Goal: Task Accomplishment & Management: Use online tool/utility

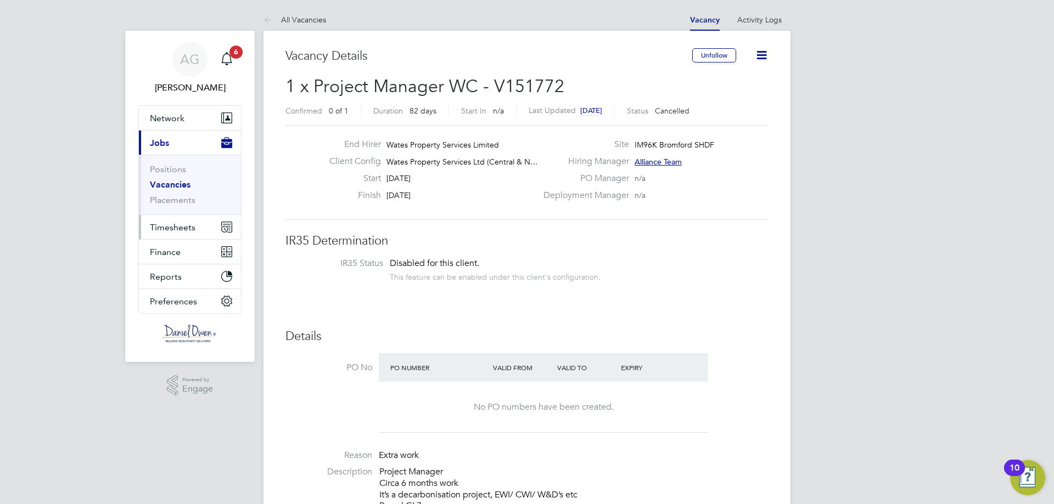
click at [161, 230] on span "Timesheets" at bounding box center [173, 227] width 46 height 10
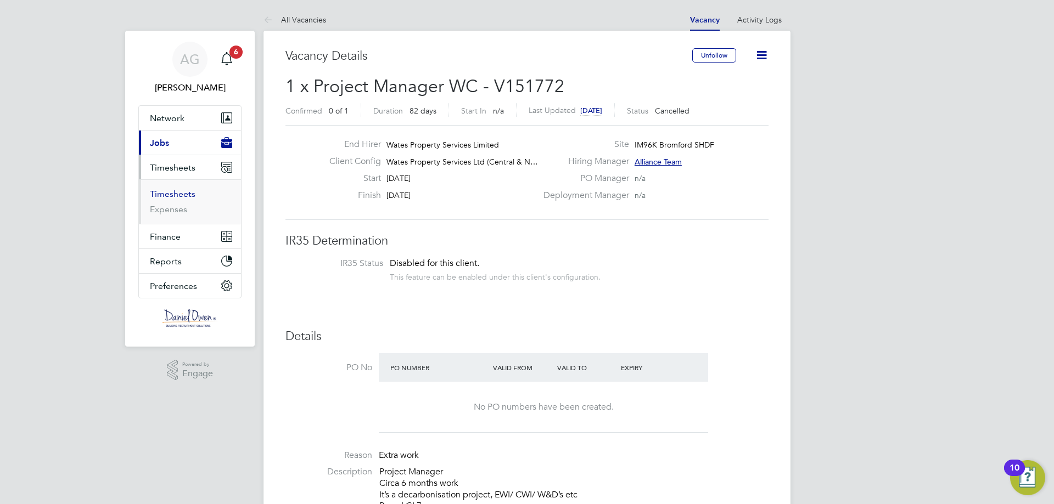
click at [184, 191] on link "Timesheets" at bounding box center [173, 194] width 46 height 10
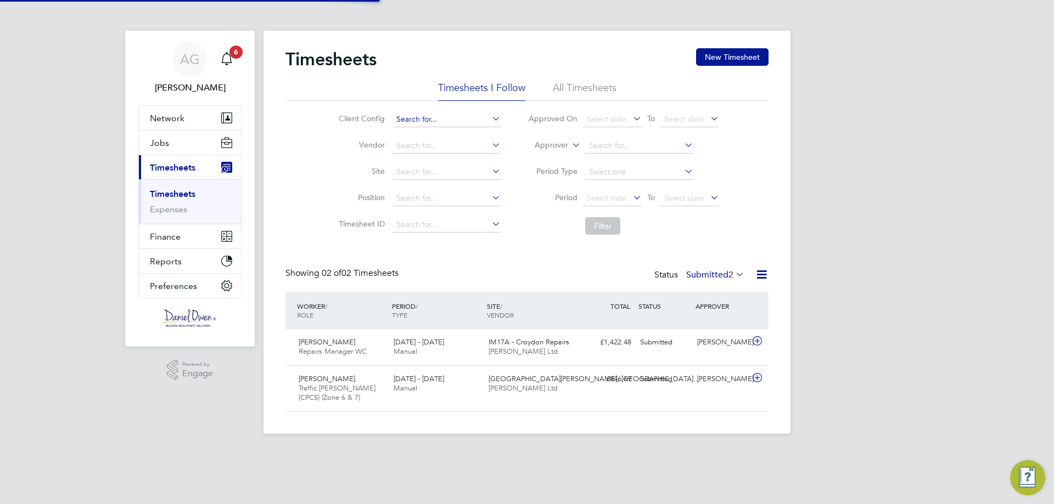
scroll to position [28, 96]
click at [568, 82] on li "All Timesheets" at bounding box center [585, 91] width 64 height 20
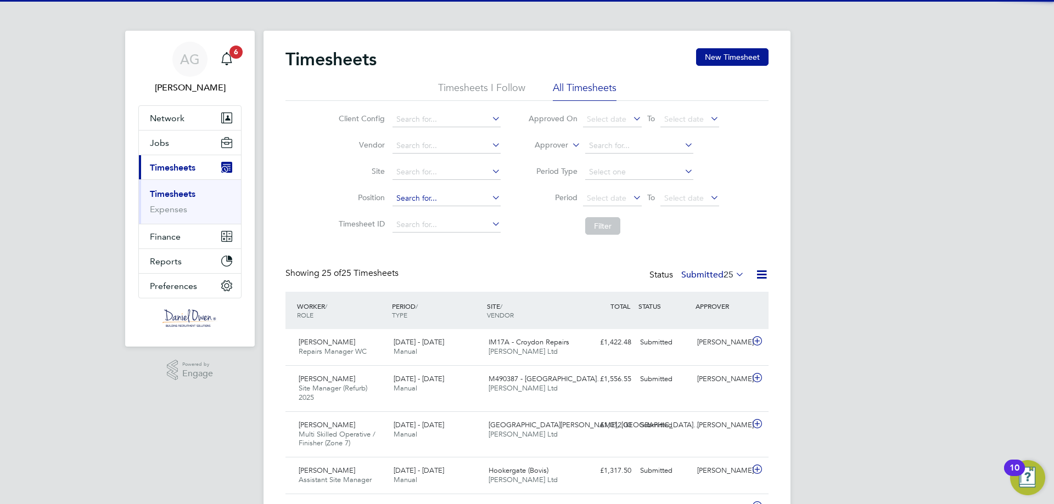
scroll to position [5, 5]
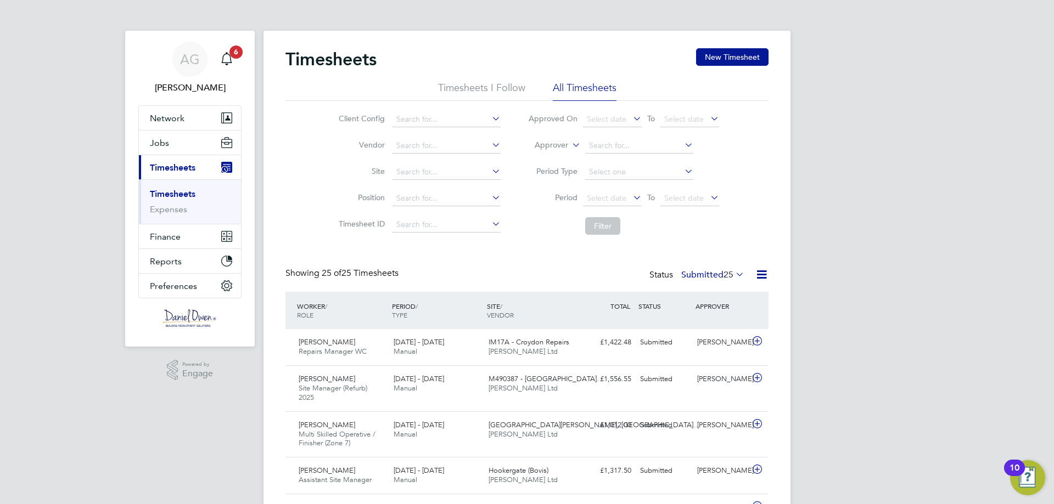
click at [173, 191] on link "Timesheets" at bounding box center [173, 194] width 46 height 10
click at [453, 192] on input at bounding box center [447, 198] width 108 height 15
click at [469, 117] on input at bounding box center [447, 119] width 108 height 15
type input "w"
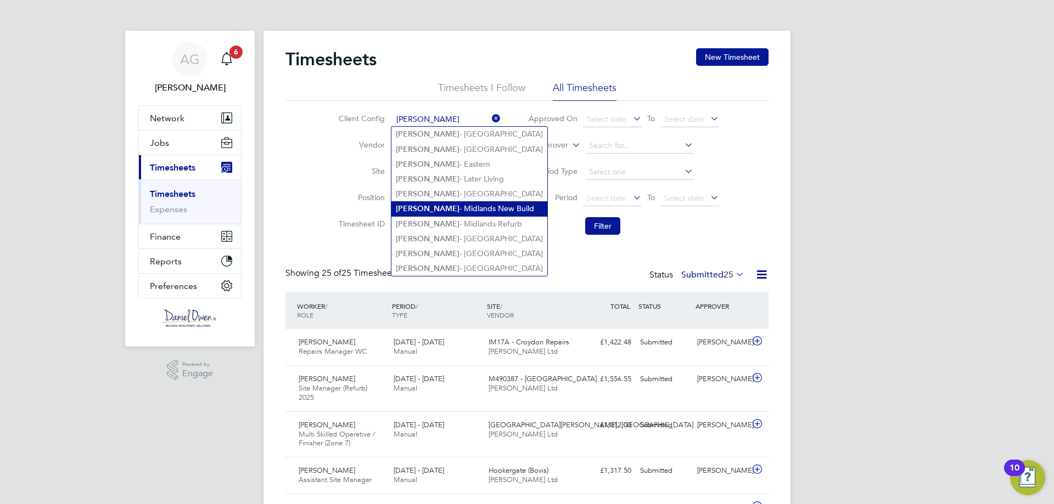
click at [435, 203] on li "[PERSON_NAME] - Midlands New Build" at bounding box center [469, 208] width 156 height 15
type input "[PERSON_NAME] - Midlands New Build"
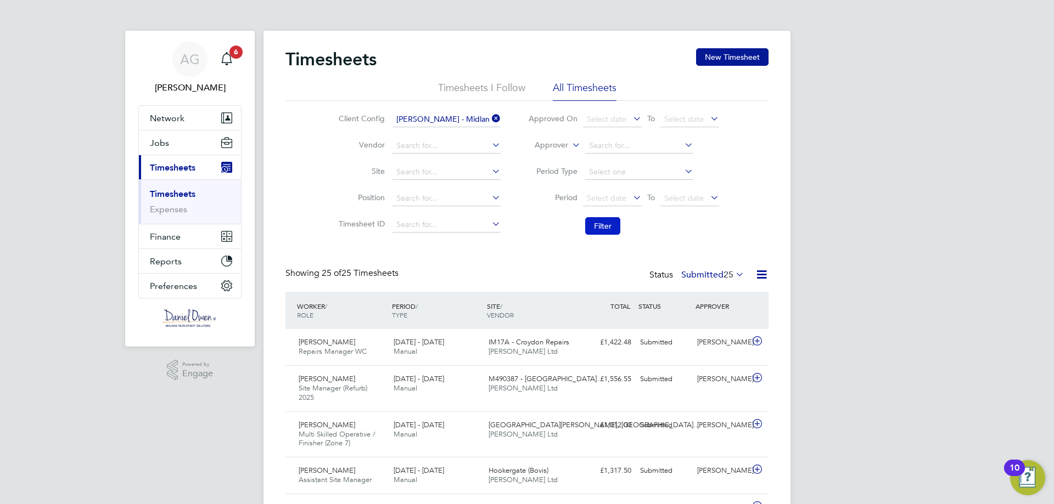
click at [603, 227] on button "Filter" at bounding box center [602, 226] width 35 height 18
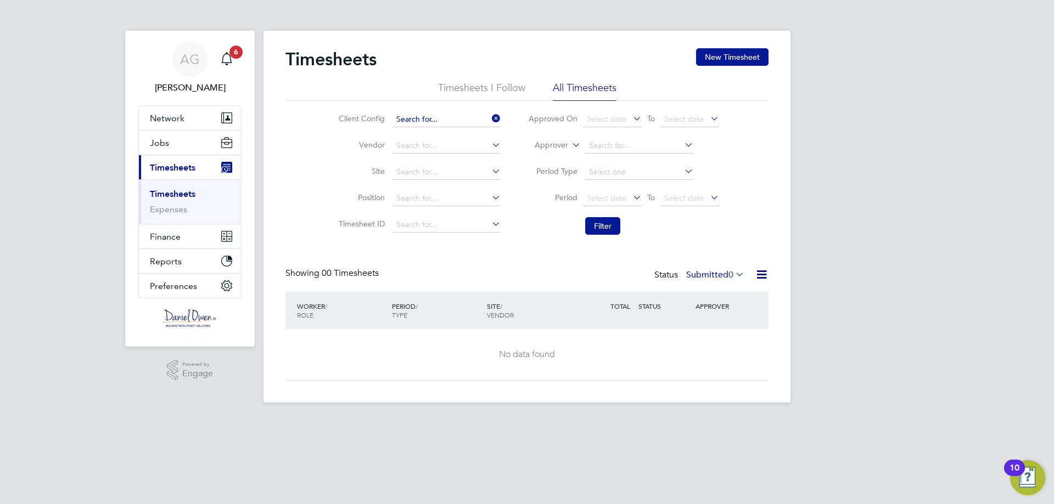
click at [475, 116] on input at bounding box center [447, 119] width 108 height 15
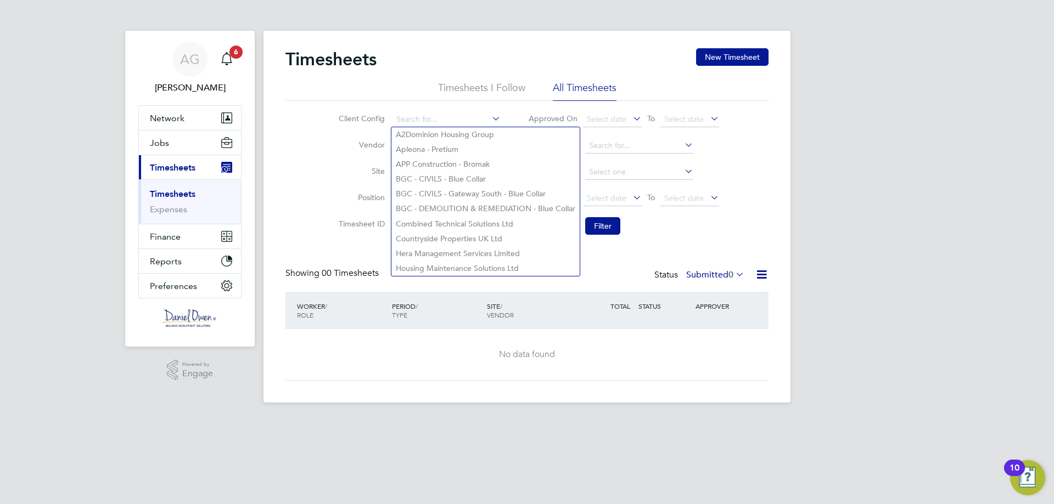
click at [472, 83] on li "Timesheets I Follow" at bounding box center [481, 91] width 87 height 20
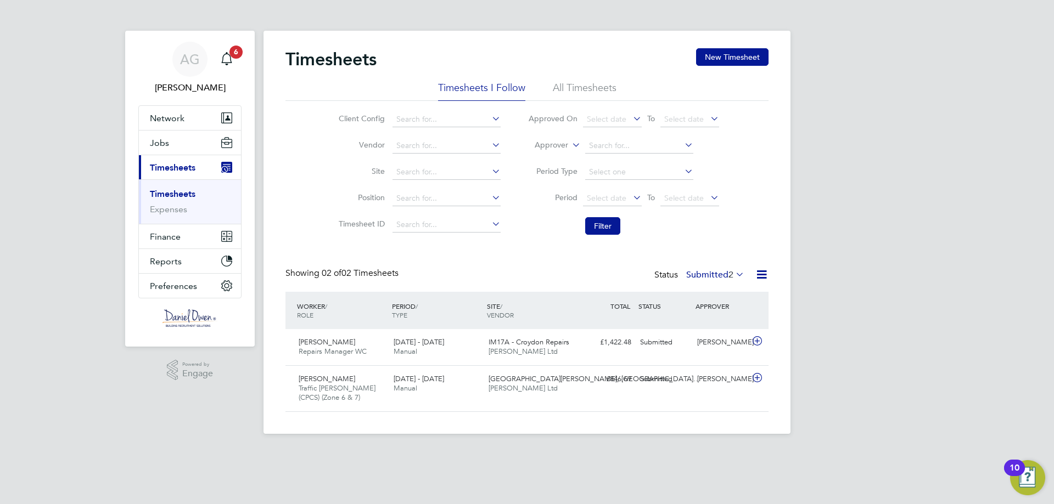
click at [186, 199] on link "Timesheets" at bounding box center [173, 194] width 46 height 10
click at [562, 85] on li "All Timesheets" at bounding box center [585, 91] width 64 height 20
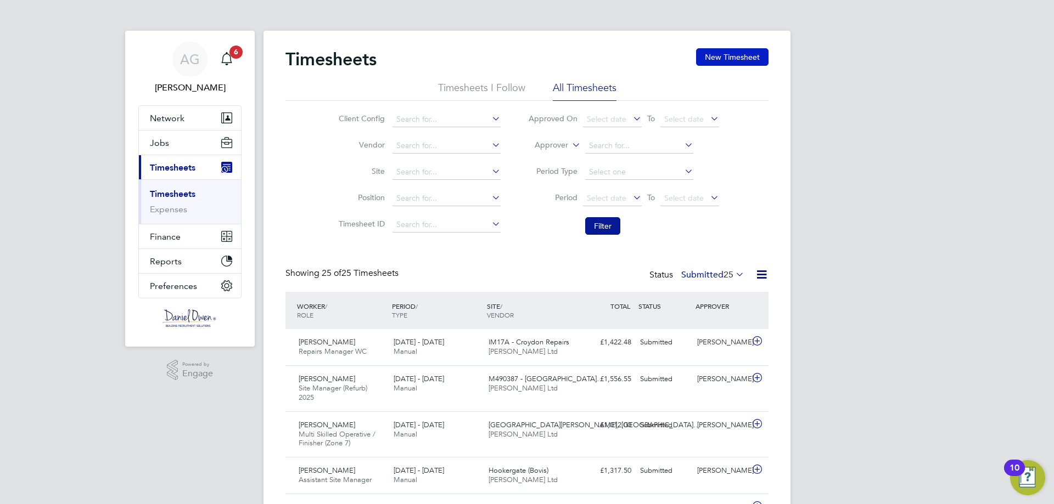
click at [730, 60] on button "New Timesheet" at bounding box center [732, 57] width 72 height 18
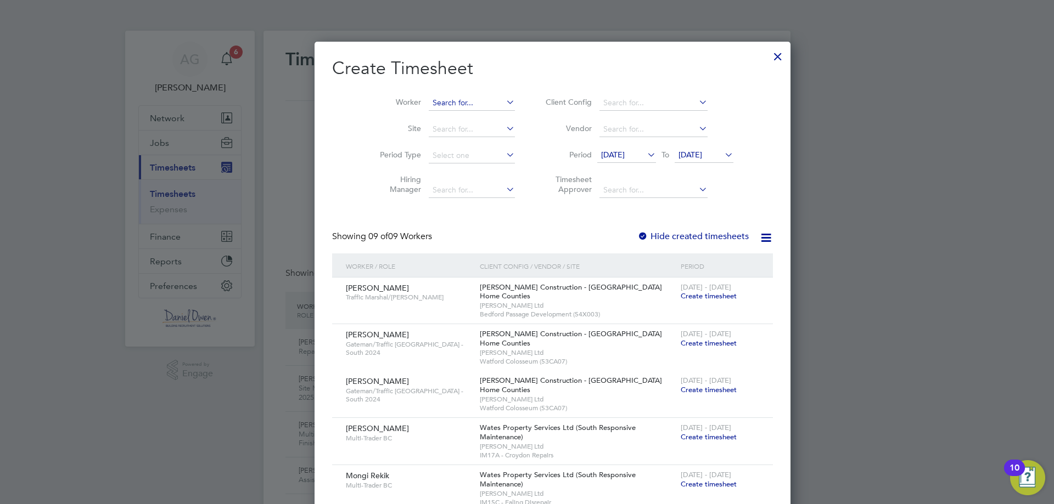
click at [435, 99] on input at bounding box center [472, 103] width 86 height 15
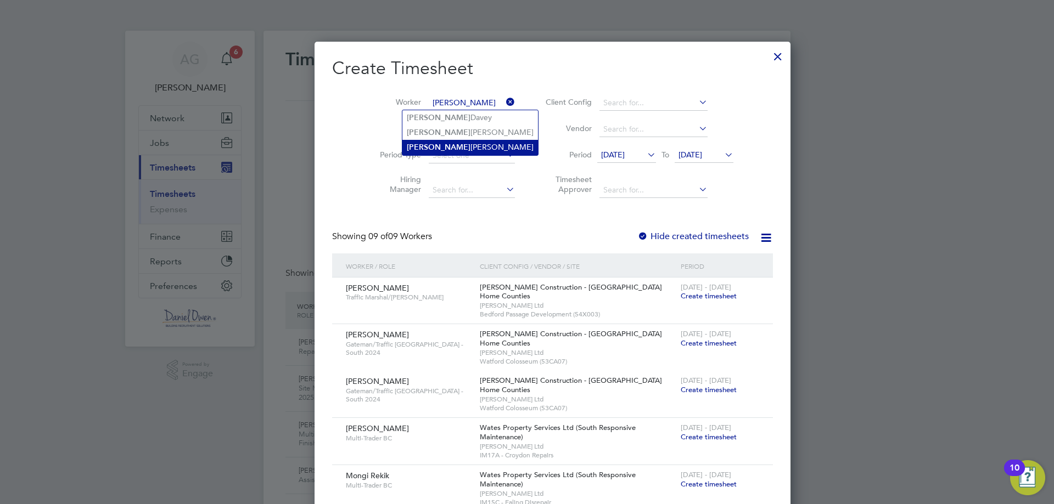
click at [422, 141] on li "[PERSON_NAME]" at bounding box center [470, 147] width 136 height 15
type input "[PERSON_NAME]"
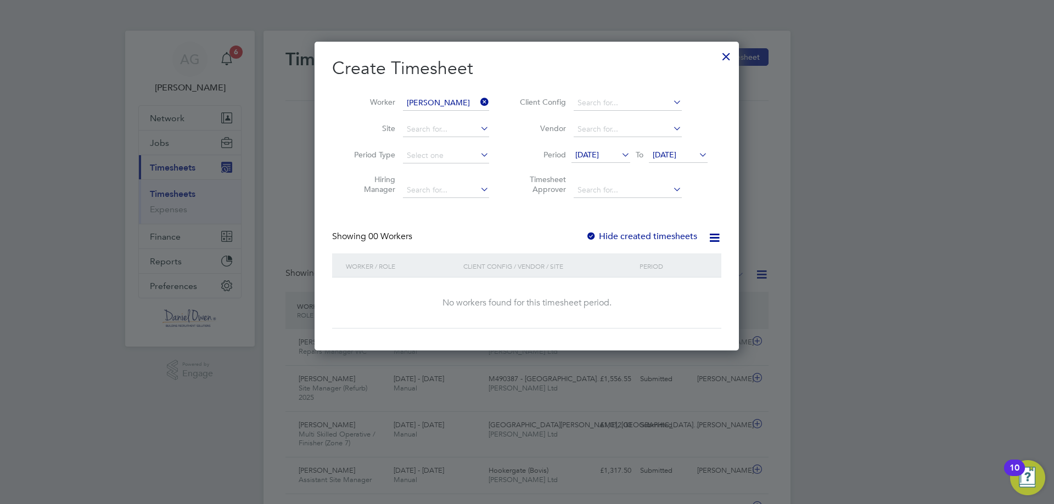
click at [618, 229] on div "Create Timesheet Worker [PERSON_NAME] Site Period Type Hiring Manager Client Co…" at bounding box center [526, 193] width 389 height 272
click at [611, 234] on label "Hide created timesheets" at bounding box center [641, 236] width 111 height 11
click at [586, 148] on div "[DATE] To [DATE]" at bounding box center [639, 155] width 136 height 15
click at [587, 153] on span "[DATE]" at bounding box center [587, 155] width 24 height 10
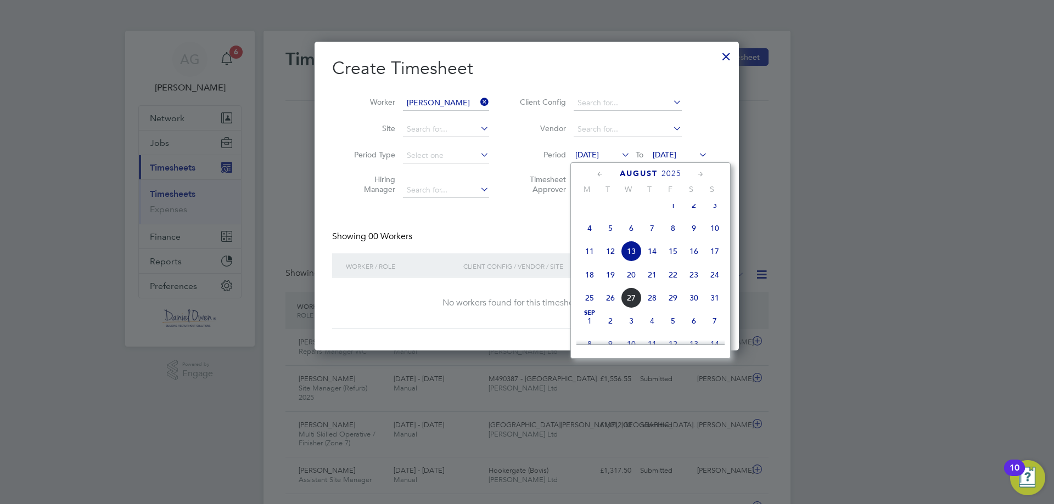
click at [588, 239] on span "4" at bounding box center [589, 228] width 21 height 21
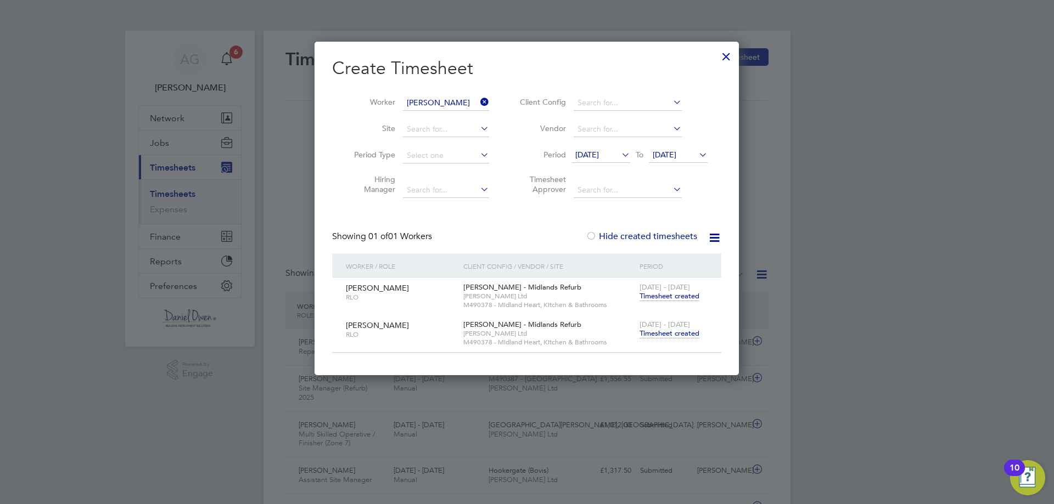
click at [485, 326] on span "[PERSON_NAME] - Midlands Refurb" at bounding box center [522, 324] width 118 height 9
click at [686, 334] on span "Timesheet created" at bounding box center [670, 334] width 60 height 10
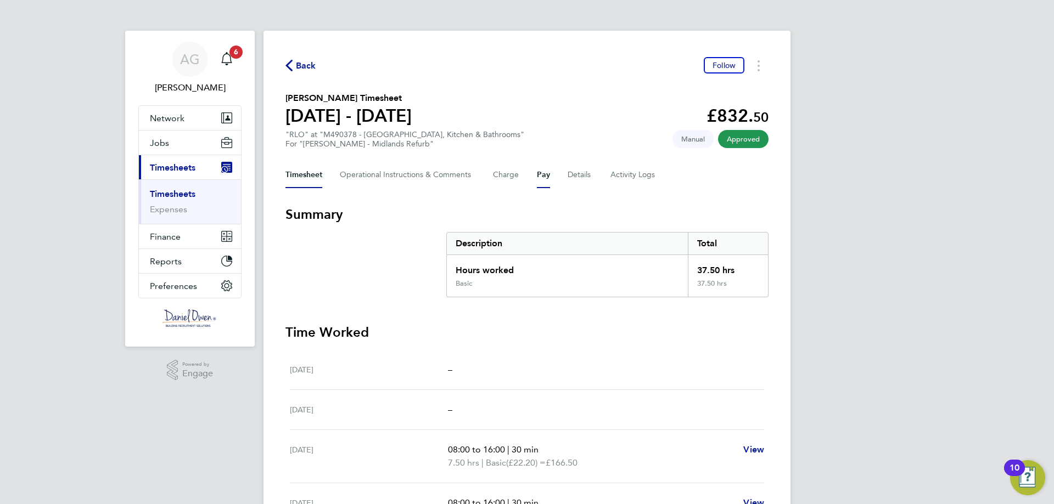
click at [544, 169] on button "Pay" at bounding box center [543, 175] width 13 height 26
